Goal: Task Accomplishment & Management: Manage account settings

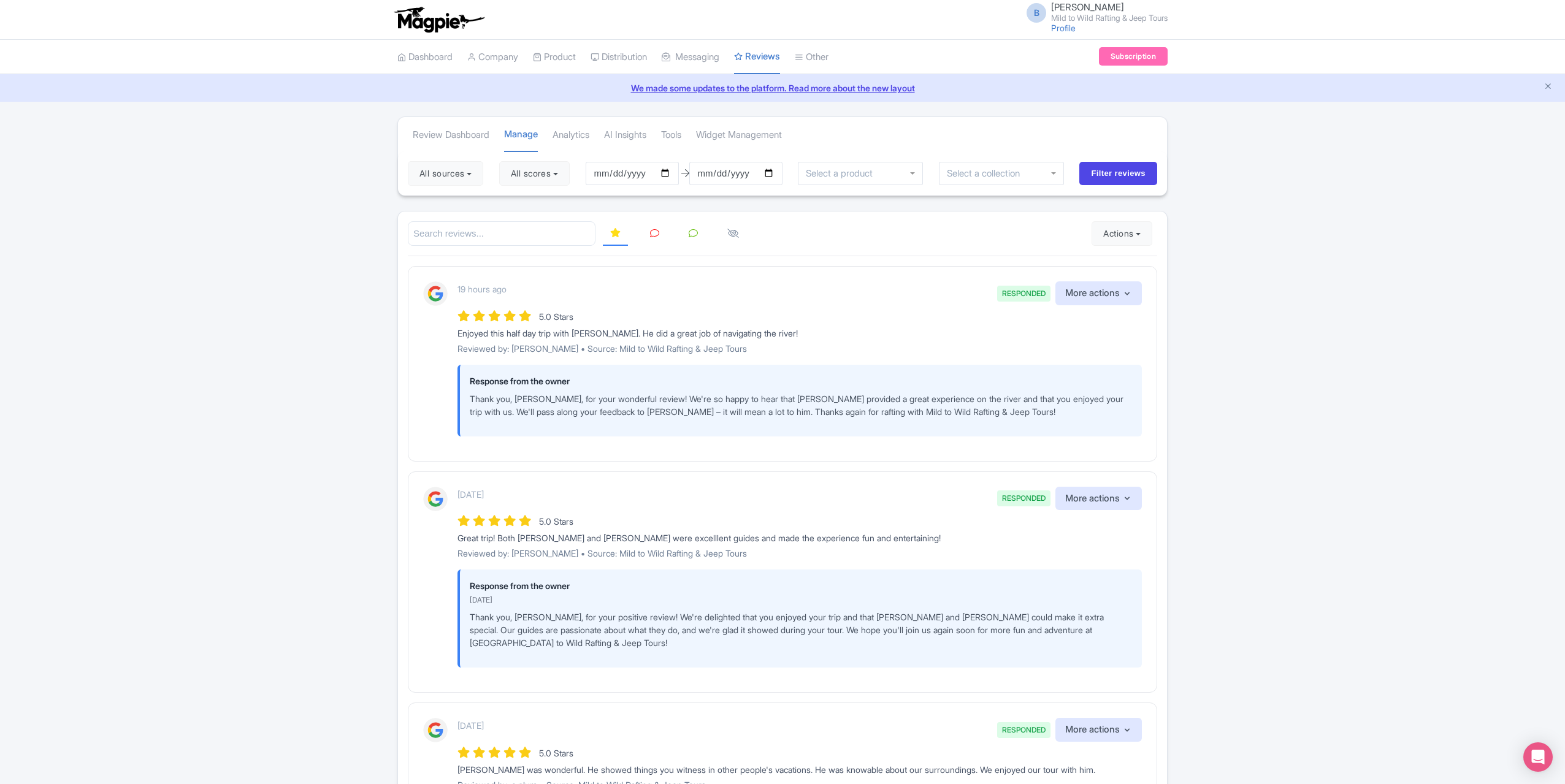
click at [656, 229] on icon at bounding box center [655, 233] width 9 height 9
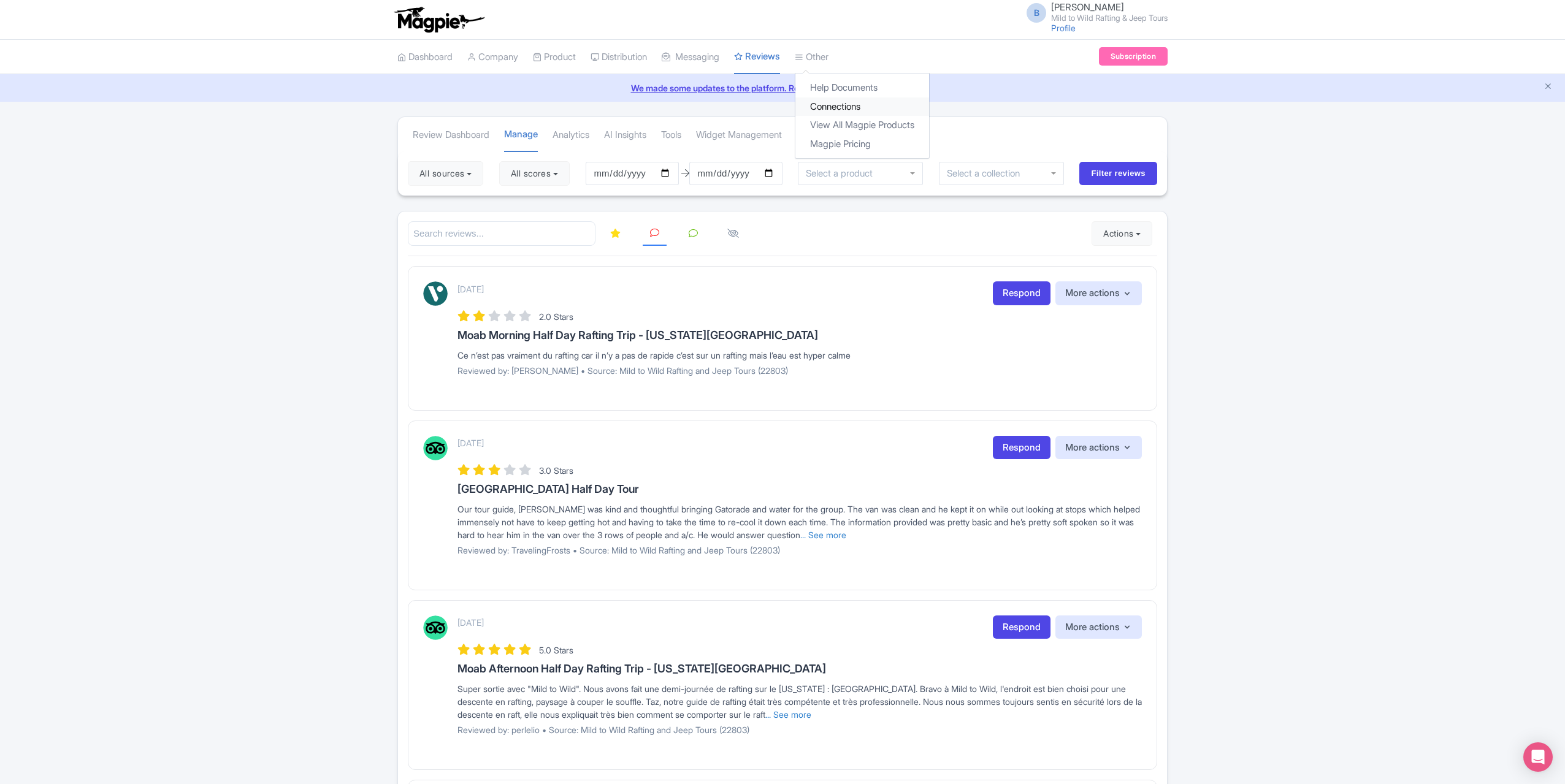
click at [853, 102] on link "Connections" at bounding box center [861, 106] width 133 height 19
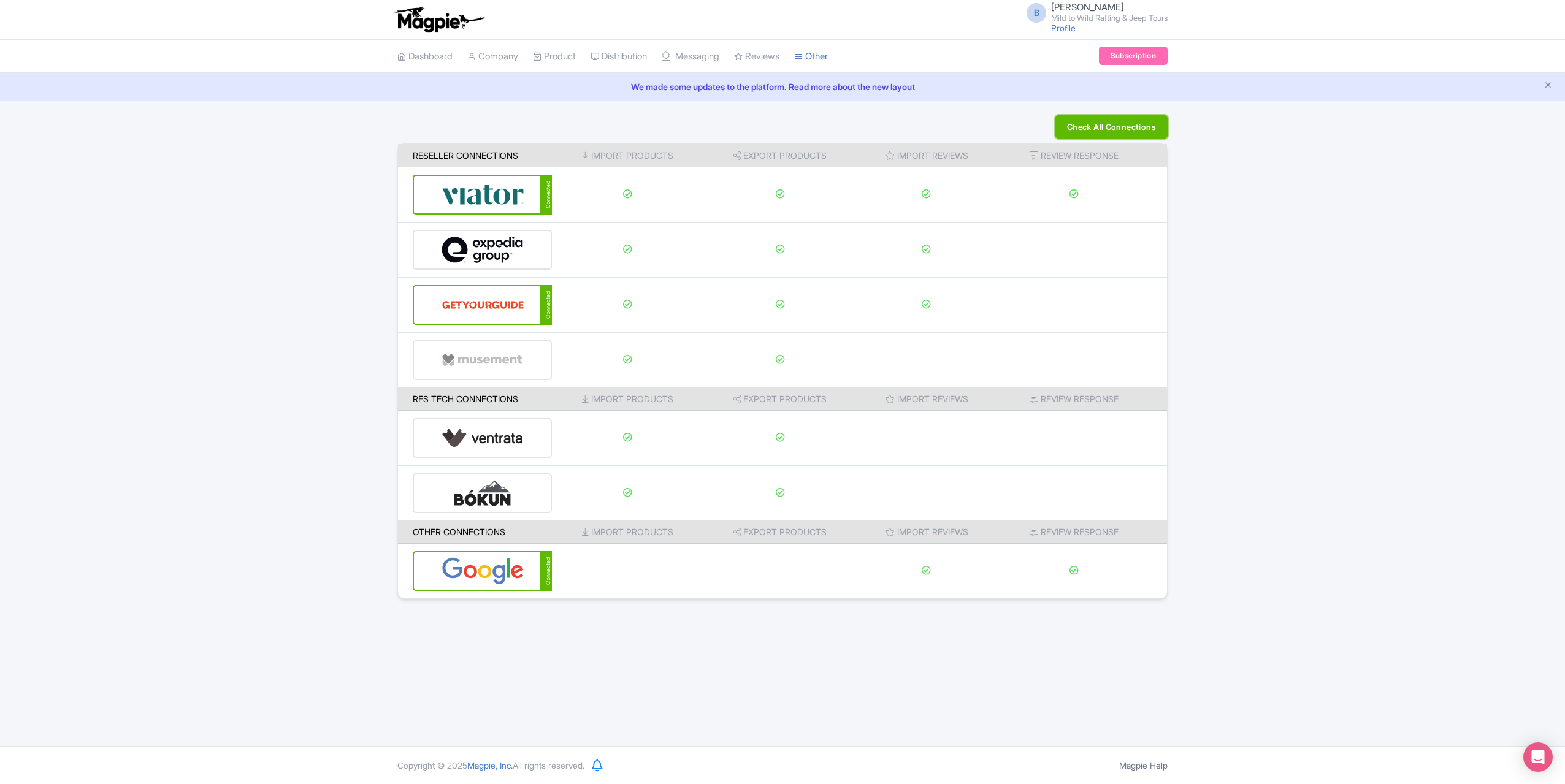
click at [1121, 133] on button "Check All Connections" at bounding box center [1111, 127] width 112 height 23
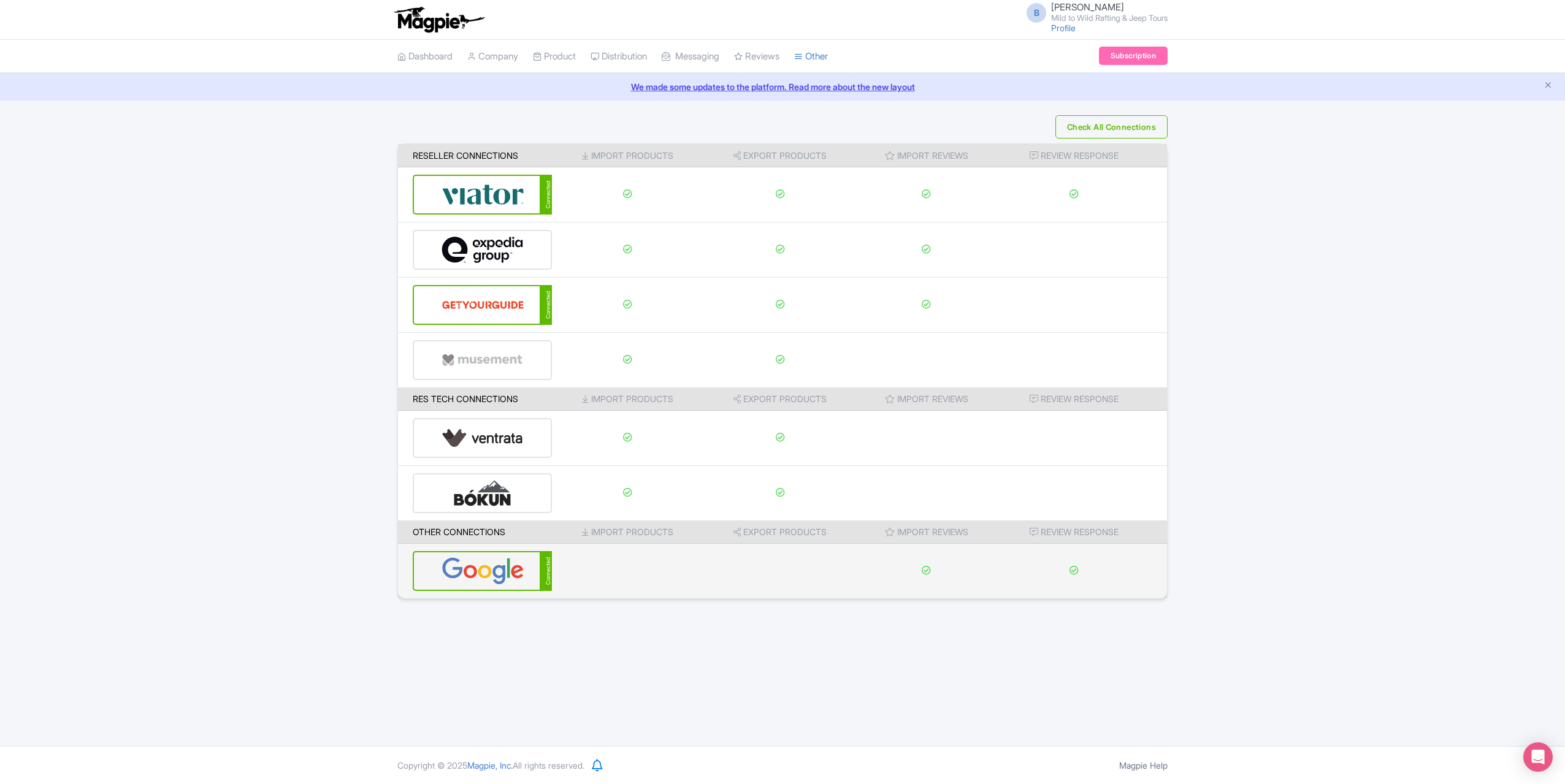
click at [479, 568] on img at bounding box center [483, 571] width 83 height 38
click at [537, 578] on div "Connected" at bounding box center [483, 570] width 140 height 40
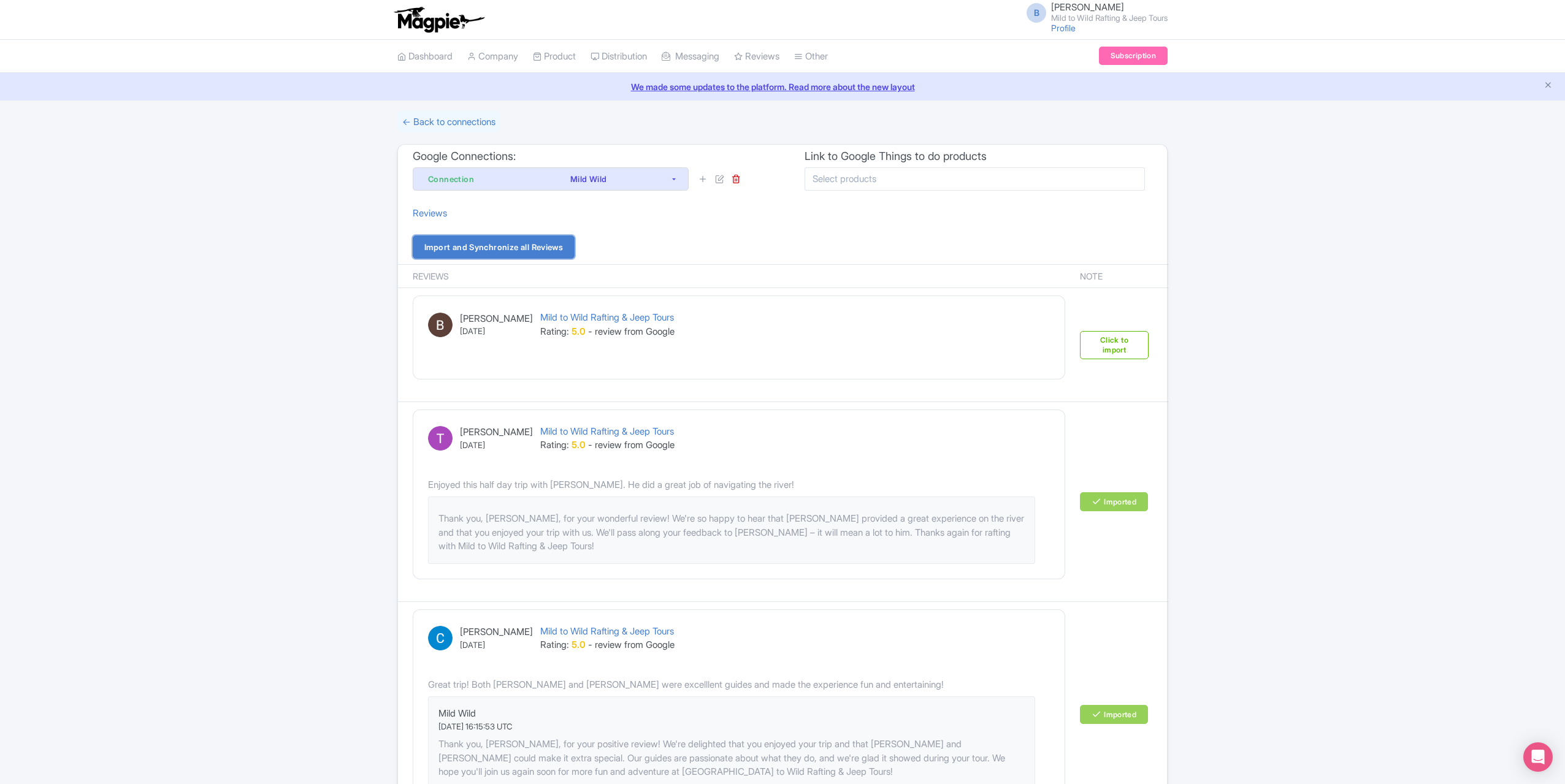
click at [531, 255] on link "Import and Synchronize all Reviews" at bounding box center [494, 247] width 162 height 23
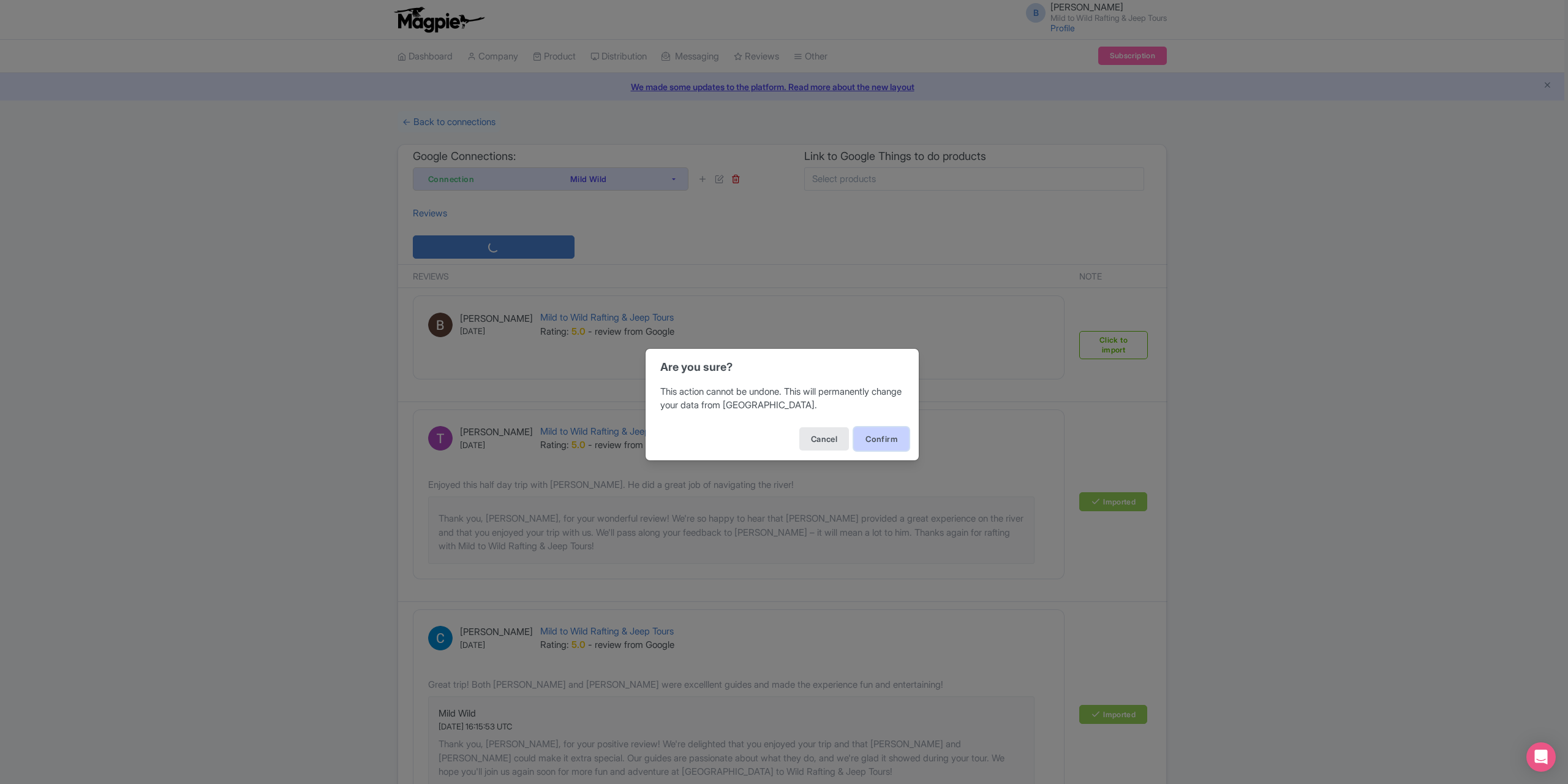
click at [890, 444] on button "Confirm" at bounding box center [882, 439] width 55 height 23
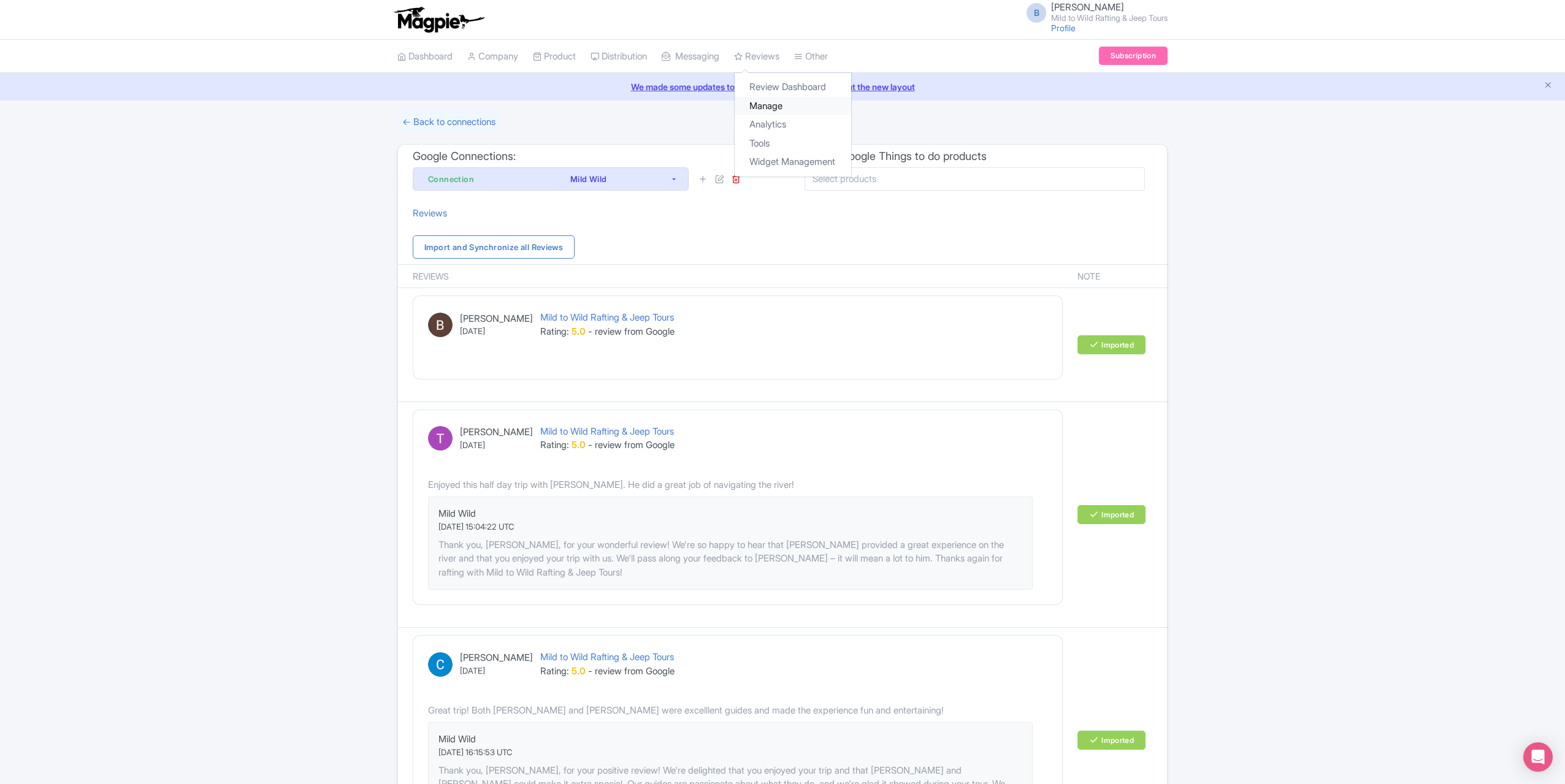
click at [782, 108] on link "Manage" at bounding box center [793, 105] width 116 height 19
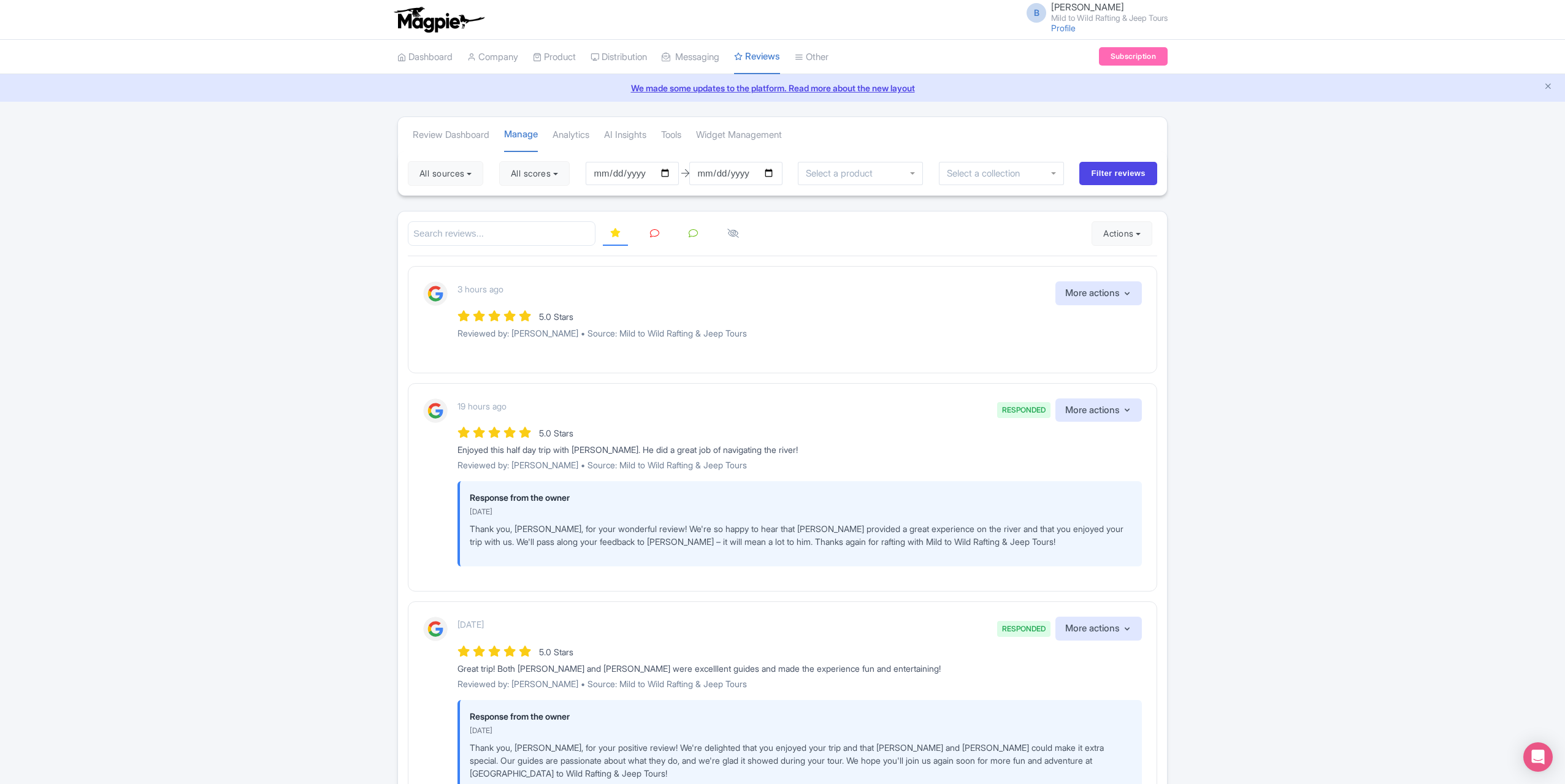
click at [655, 232] on icon at bounding box center [655, 233] width 9 height 9
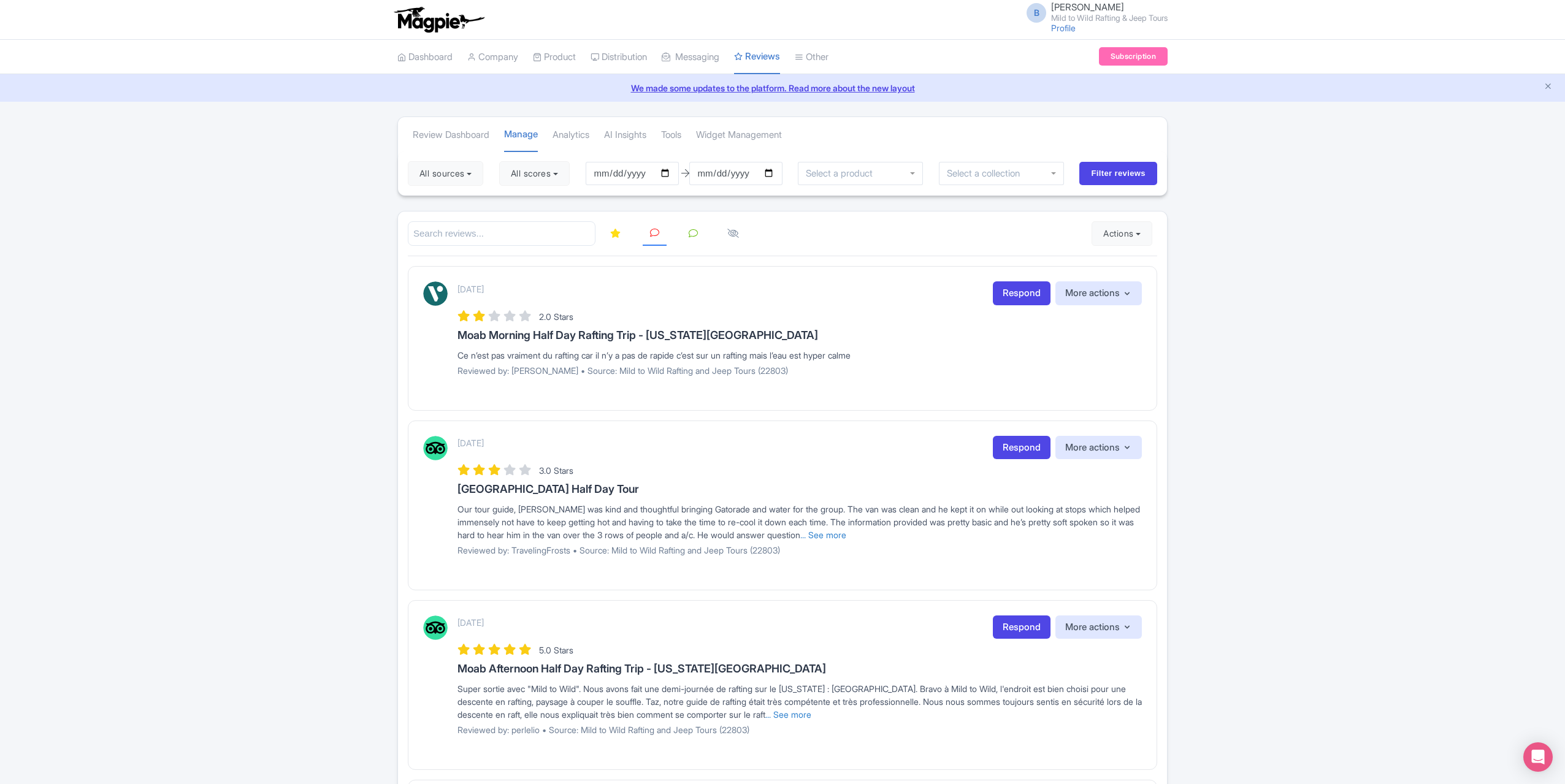
click at [620, 229] on icon at bounding box center [615, 233] width 11 height 9
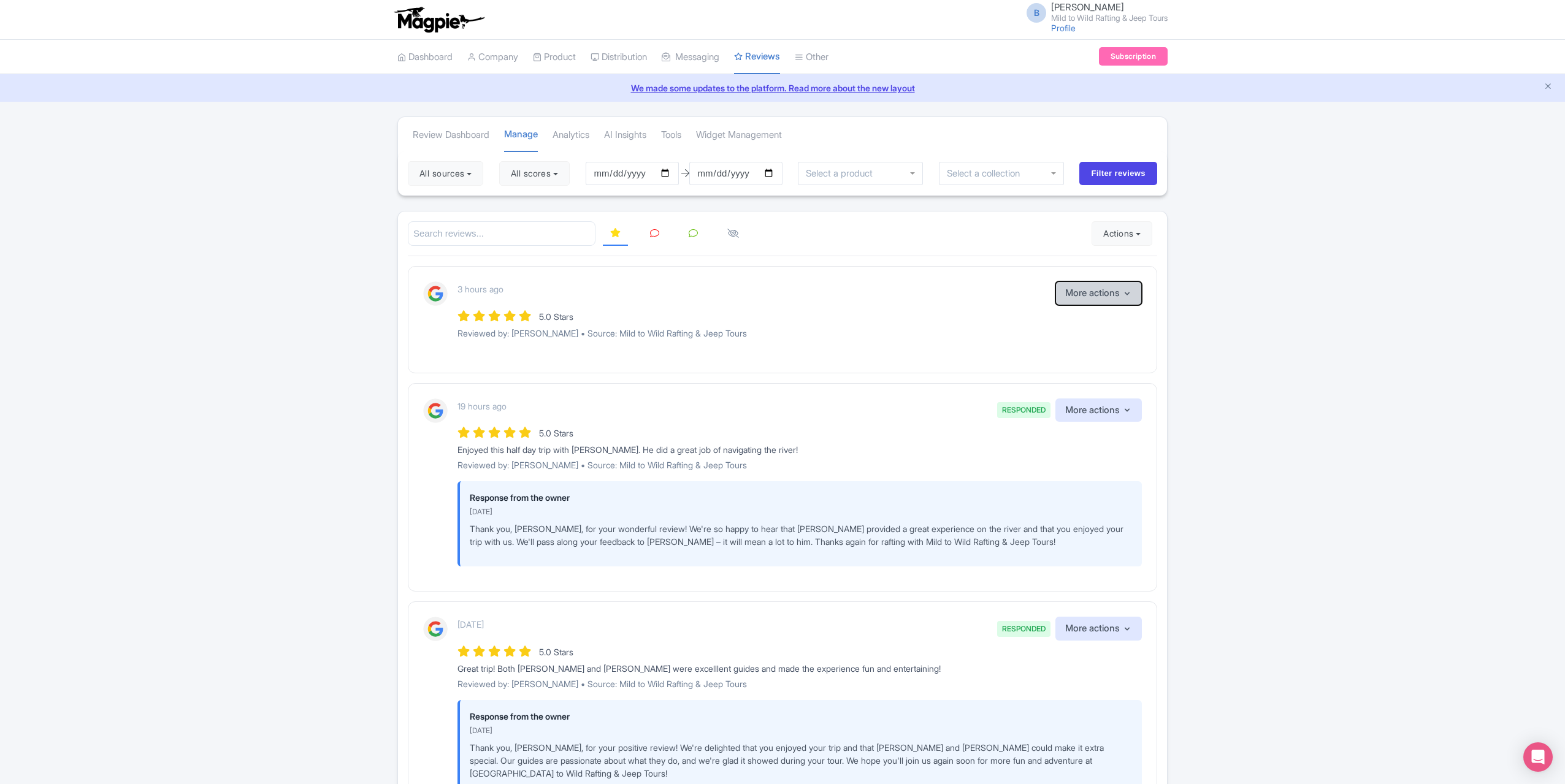
click at [1112, 290] on button "More actions" at bounding box center [1098, 293] width 87 height 24
